Goal: Find specific page/section: Find specific page/section

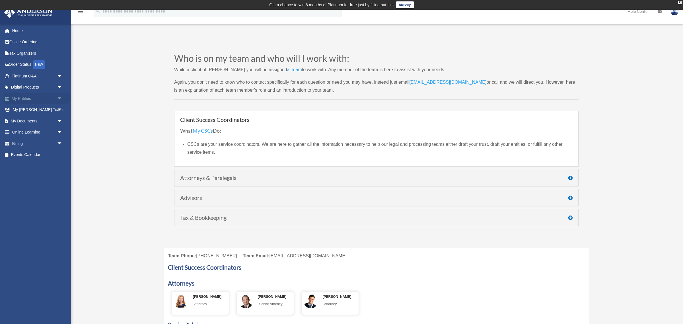
click at [29, 100] on link "My Entities arrow_drop_down" at bounding box center [37, 98] width 67 height 11
click at [58, 98] on span "arrow_drop_down" at bounding box center [62, 99] width 11 height 12
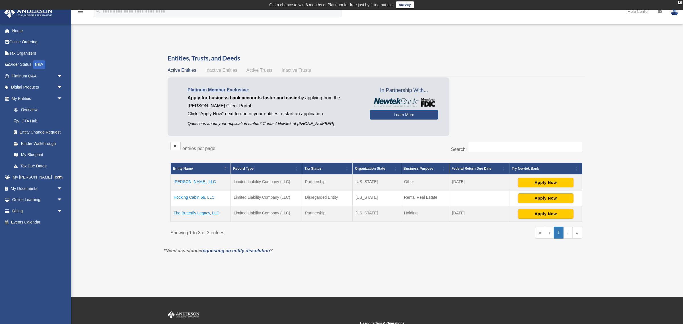
click at [199, 196] on td "Hocking Cabin 56, LLC" at bounding box center [201, 198] width 60 height 16
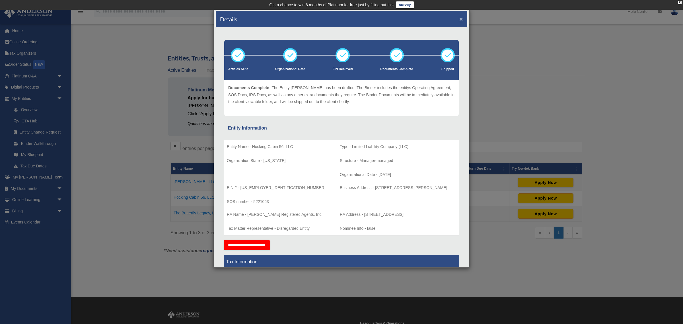
click at [459, 18] on button "×" at bounding box center [461, 19] width 4 height 6
